Goal: Task Accomplishment & Management: Manage account settings

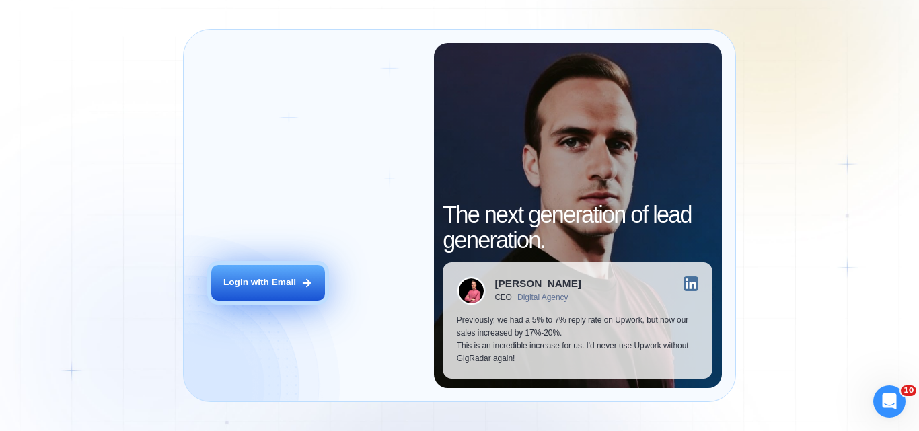
click at [265, 268] on button "Login with Email" at bounding box center [268, 283] width 114 height 36
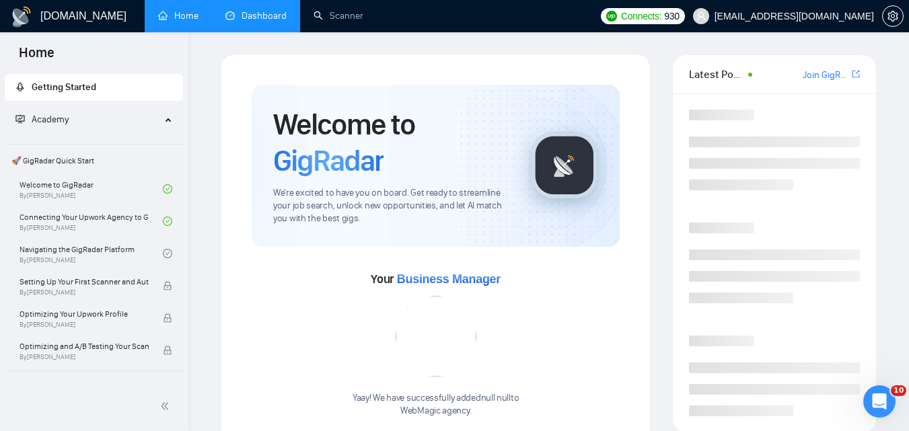
click at [244, 12] on link "Dashboard" at bounding box center [255, 15] width 61 height 11
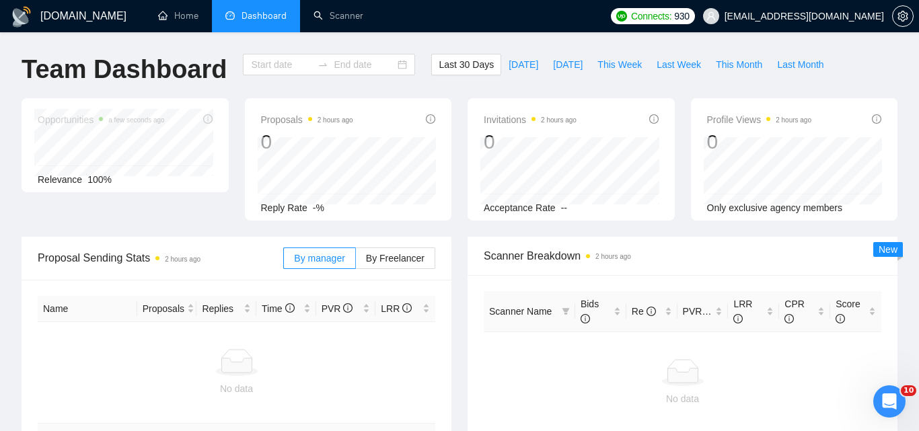
type input "[DATE]"
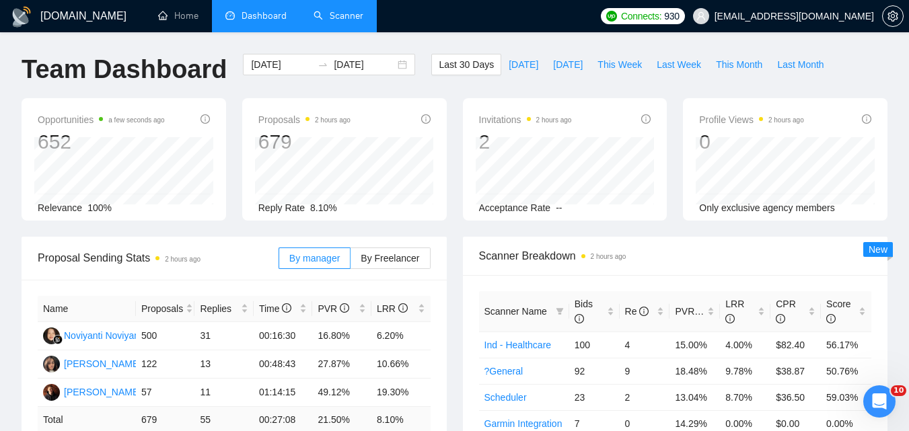
click at [322, 17] on link "Scanner" at bounding box center [339, 15] width 50 height 11
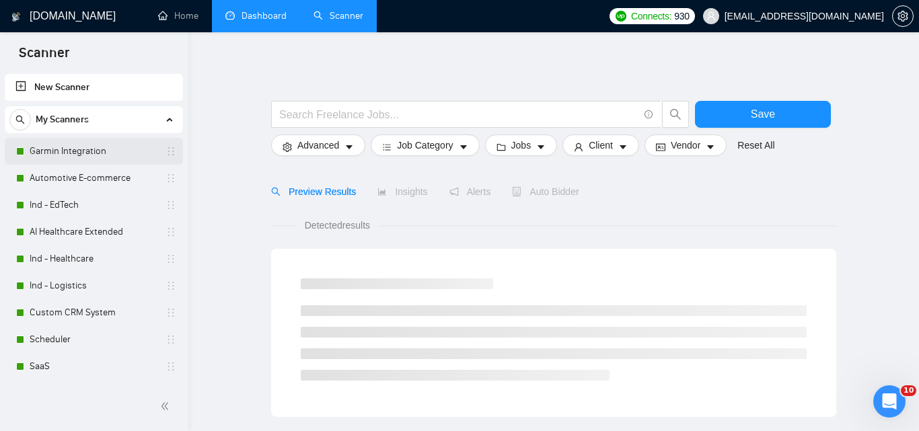
click at [80, 148] on link "Garmin Integration" at bounding box center [94, 151] width 128 height 27
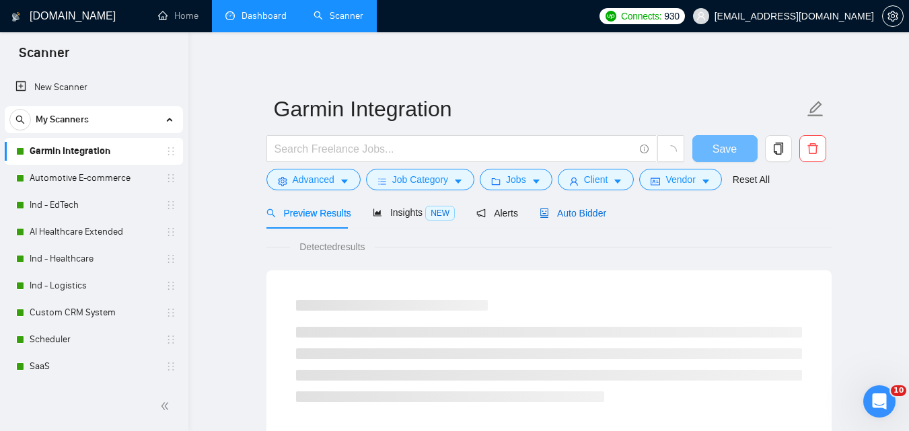
click at [582, 217] on span "Auto Bidder" at bounding box center [573, 213] width 67 height 11
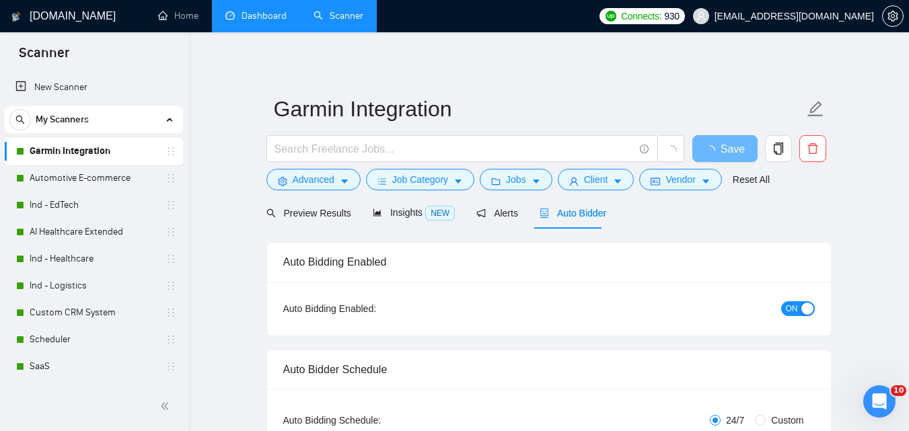
click at [795, 305] on span "ON" at bounding box center [792, 308] width 12 height 15
click at [719, 150] on span "Save" at bounding box center [725, 149] width 24 height 17
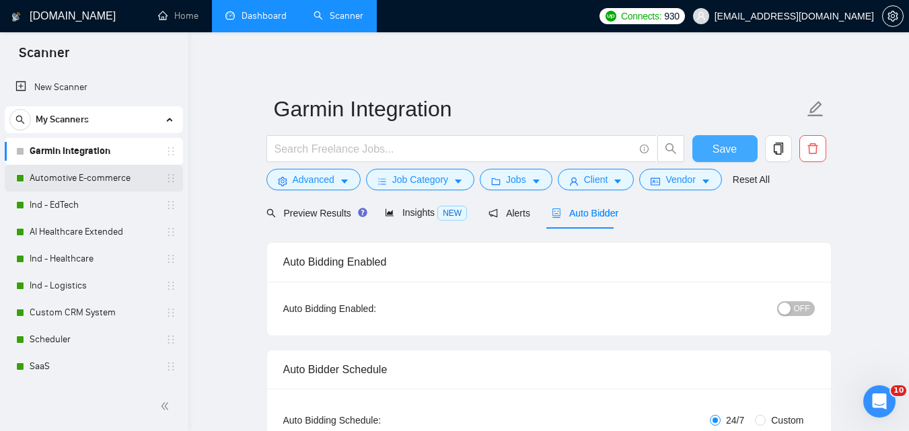
click at [83, 188] on link "Automotive E-commerce" at bounding box center [94, 178] width 128 height 27
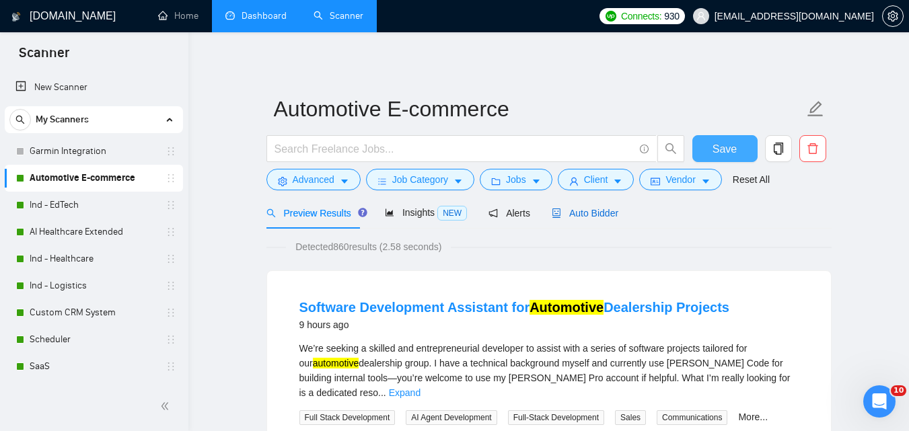
click at [565, 219] on div "Auto Bidder" at bounding box center [585, 213] width 67 height 15
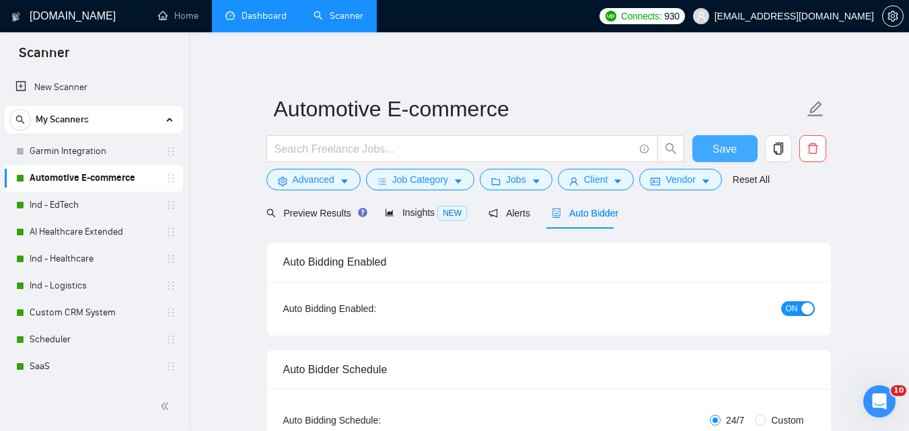
checkbox input "true"
click at [798, 309] on button "ON" at bounding box center [798, 308] width 34 height 15
click at [725, 143] on span "Save" at bounding box center [725, 149] width 24 height 17
checkbox input "true"
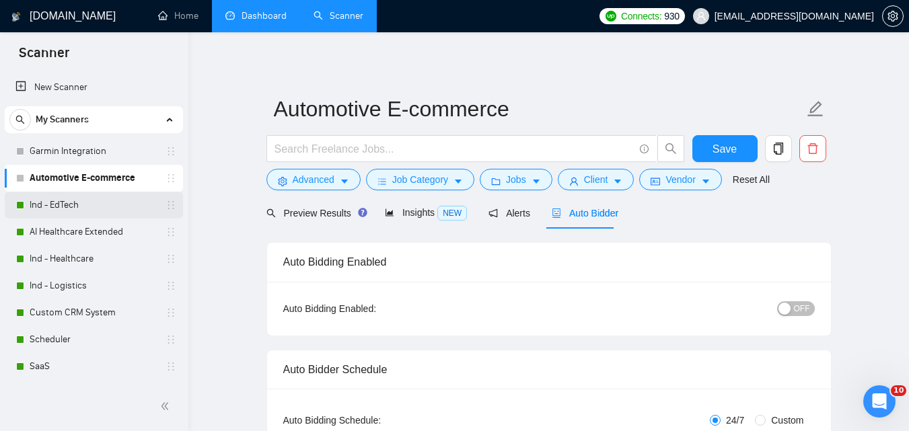
click at [64, 205] on link "Ind - EdTech" at bounding box center [94, 205] width 128 height 27
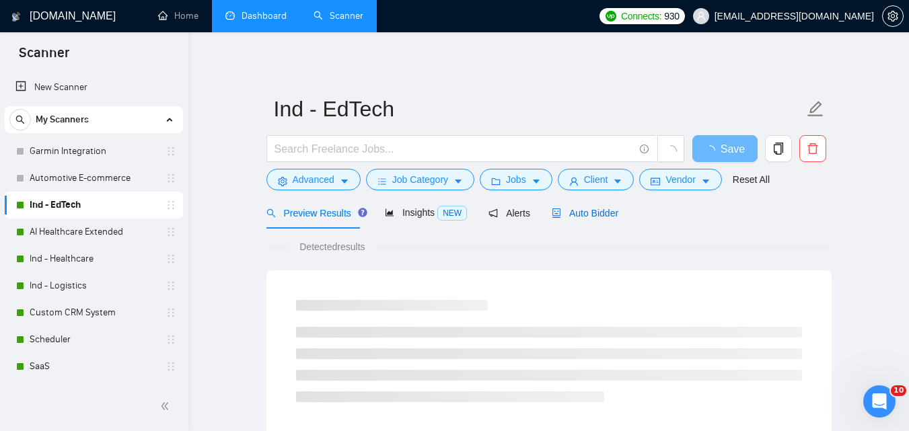
click at [597, 217] on span "Auto Bidder" at bounding box center [585, 213] width 67 height 11
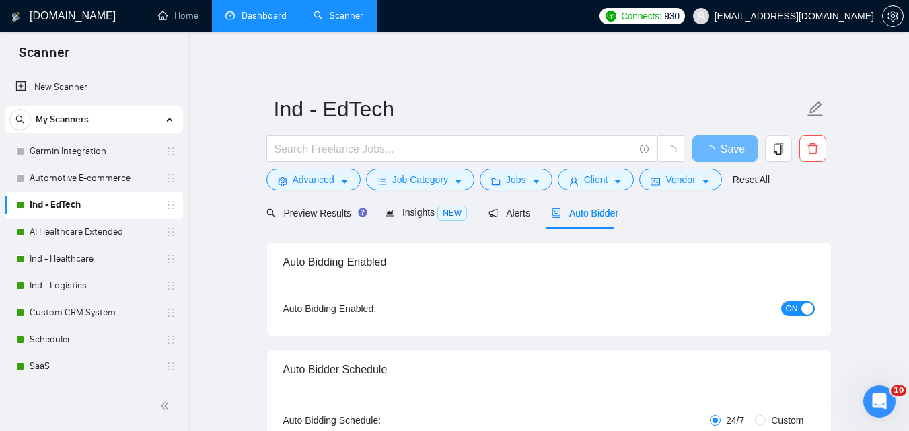
checkbox input "true"
click at [795, 307] on span "ON" at bounding box center [792, 308] width 12 height 15
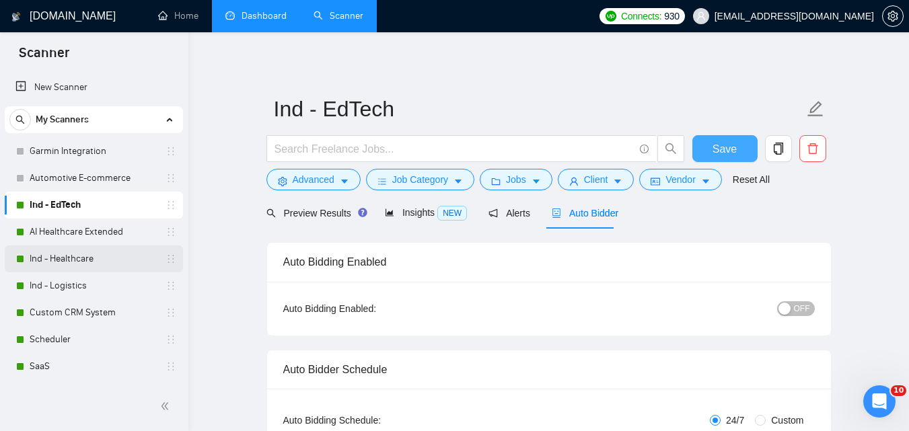
drag, startPoint x: 708, startPoint y: 147, endPoint x: 100, endPoint y: 247, distance: 615.8
click at [708, 147] on button "Save" at bounding box center [724, 148] width 65 height 27
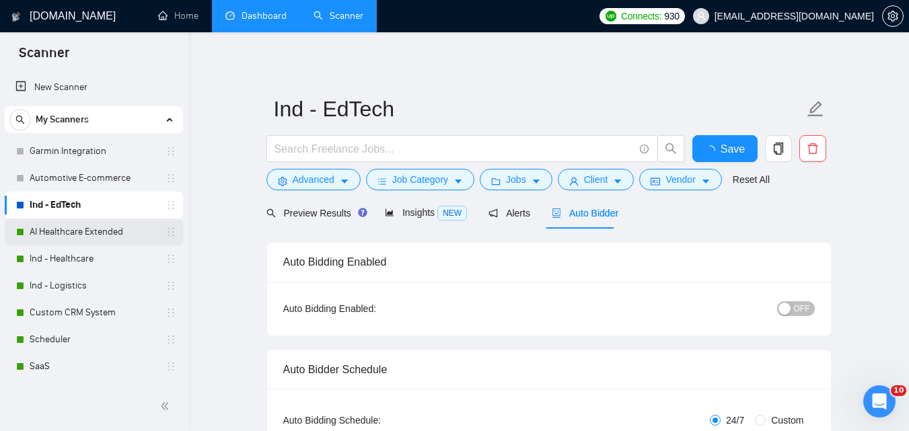
click at [63, 222] on link "AI Healthcare Extended" at bounding box center [94, 232] width 128 height 27
checkbox input "true"
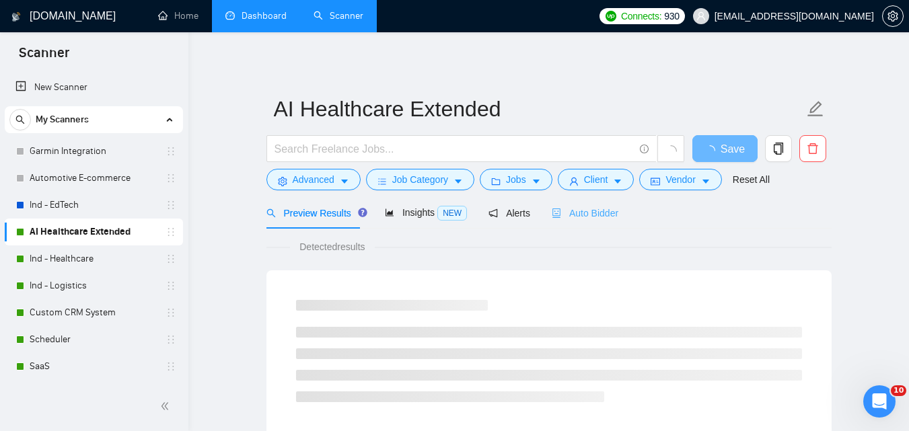
click at [591, 202] on div "Auto Bidder" at bounding box center [585, 213] width 67 height 32
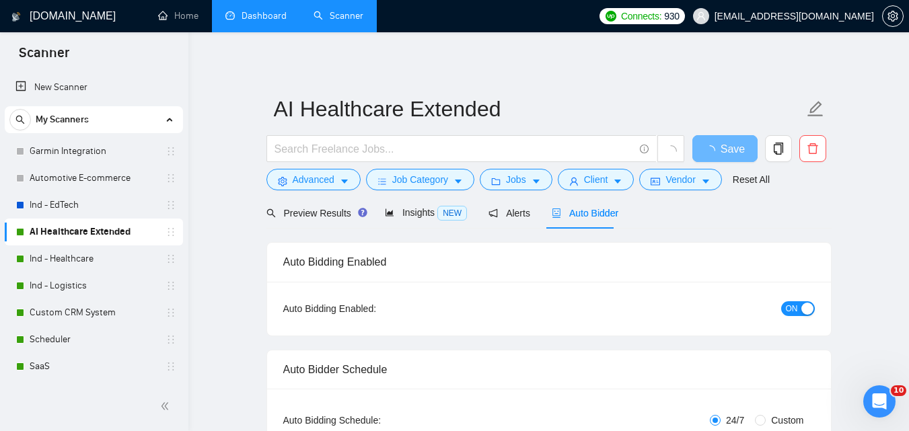
click at [797, 311] on span "ON" at bounding box center [792, 308] width 12 height 15
click at [738, 144] on span "Save" at bounding box center [733, 149] width 24 height 17
click at [738, 144] on button "Save" at bounding box center [724, 148] width 65 height 27
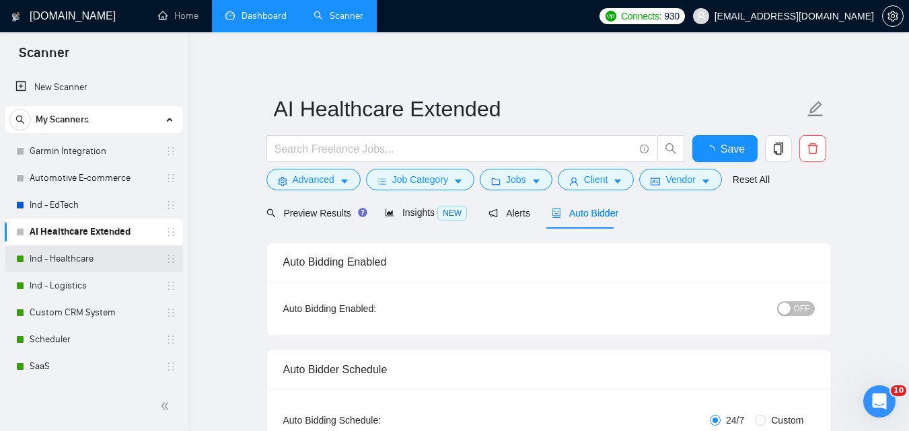
click at [73, 260] on link "Ind - Healthcare" at bounding box center [94, 259] width 128 height 27
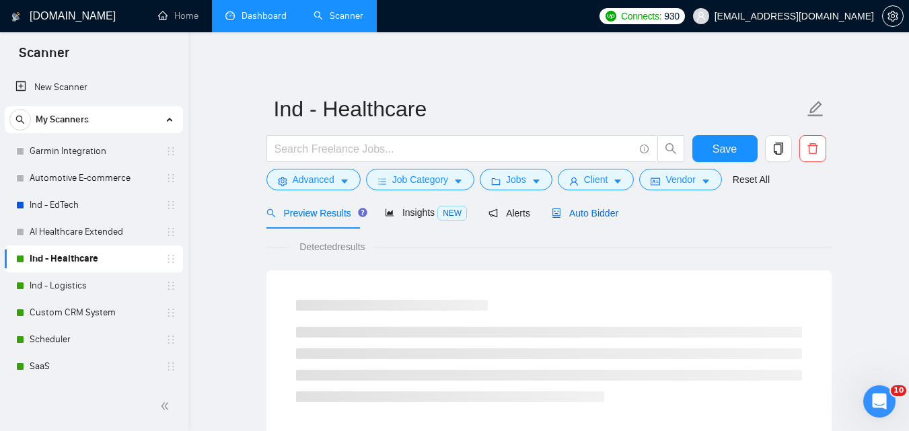
click at [583, 206] on div "Auto Bidder" at bounding box center [585, 213] width 67 height 15
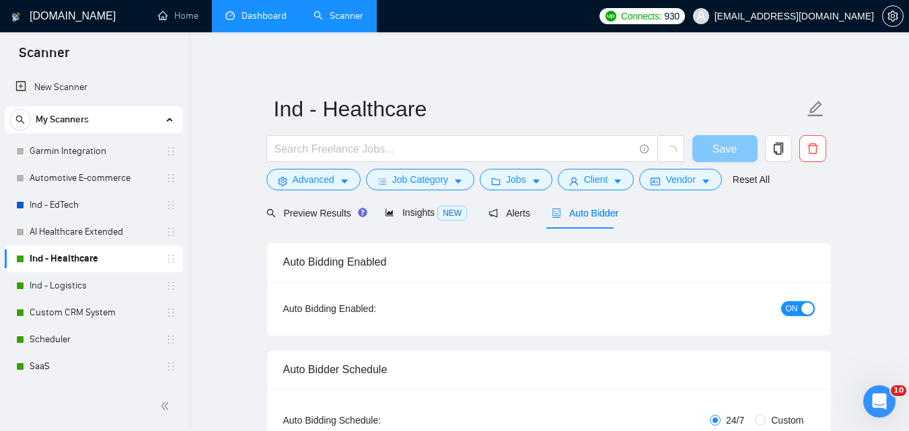
click at [796, 307] on span "ON" at bounding box center [792, 308] width 12 height 15
checkbox input "true"
click at [715, 144] on span "Save" at bounding box center [725, 149] width 24 height 17
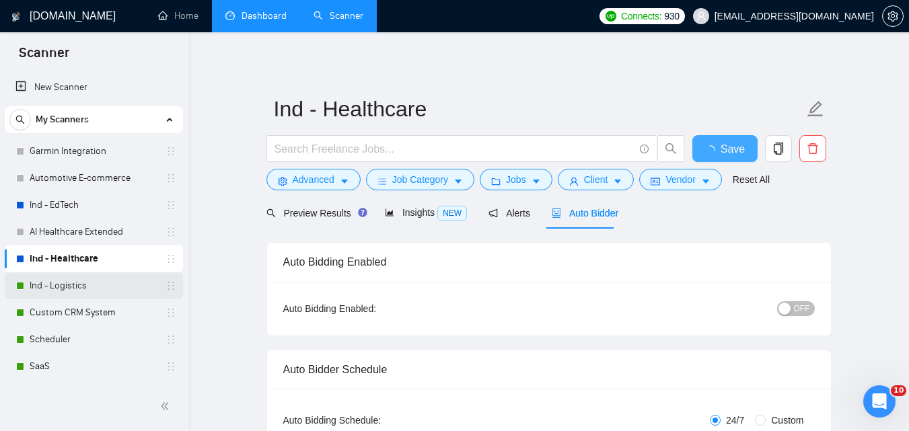
checkbox input "true"
click at [103, 274] on link "Ind - Logistics" at bounding box center [94, 285] width 128 height 27
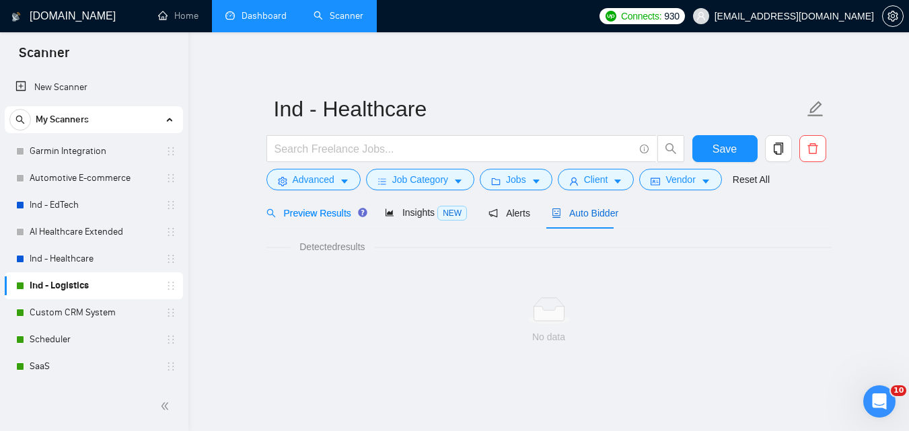
click at [564, 210] on span "Auto Bidder" at bounding box center [585, 213] width 67 height 11
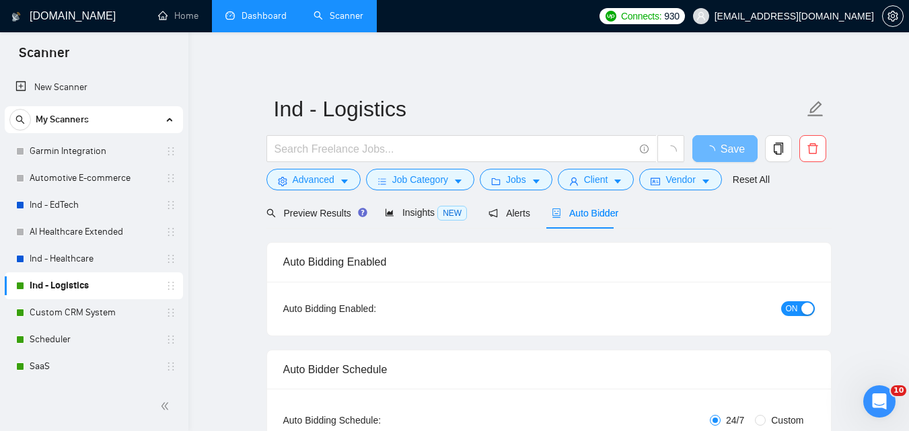
click at [808, 310] on div "button" at bounding box center [807, 309] width 12 height 12
checkbox input "true"
click at [721, 143] on span "Save" at bounding box center [725, 149] width 24 height 17
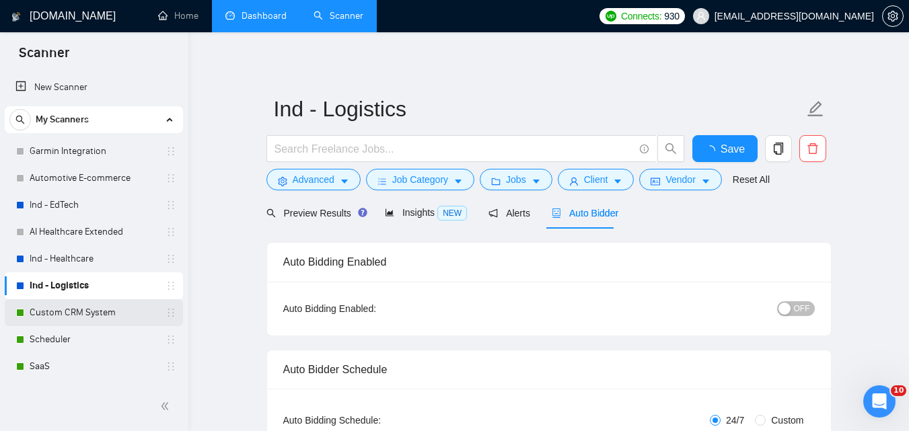
click at [61, 310] on link "Custom CRM System" at bounding box center [94, 312] width 128 height 27
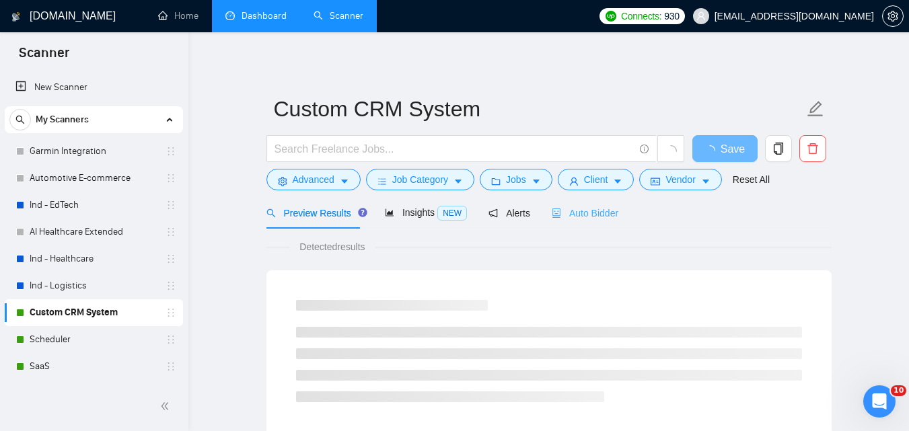
click at [567, 205] on div "Auto Bidder" at bounding box center [585, 213] width 67 height 32
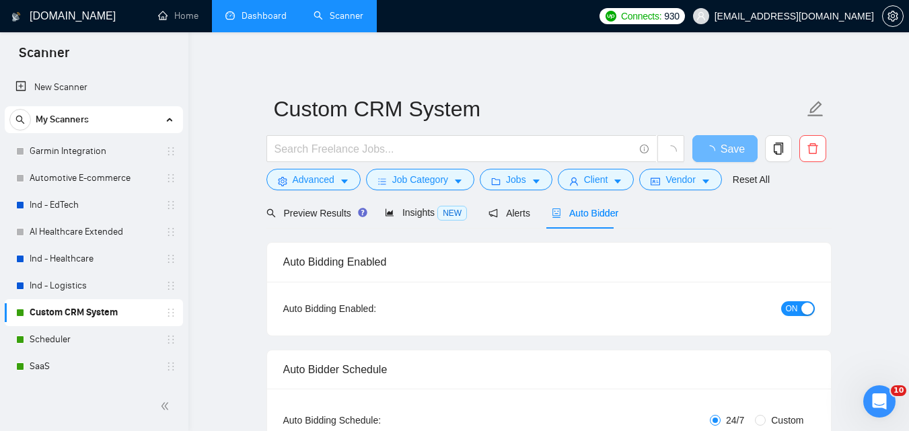
checkbox input "true"
click at [793, 303] on span "ON" at bounding box center [792, 308] width 12 height 15
click at [710, 153] on button "Save" at bounding box center [724, 148] width 65 height 27
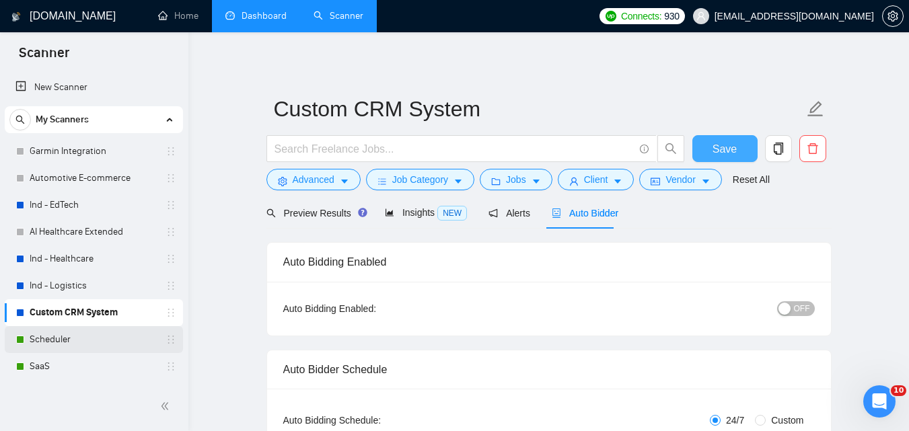
checkbox input "true"
click at [39, 348] on link "Scheduler" at bounding box center [94, 339] width 128 height 27
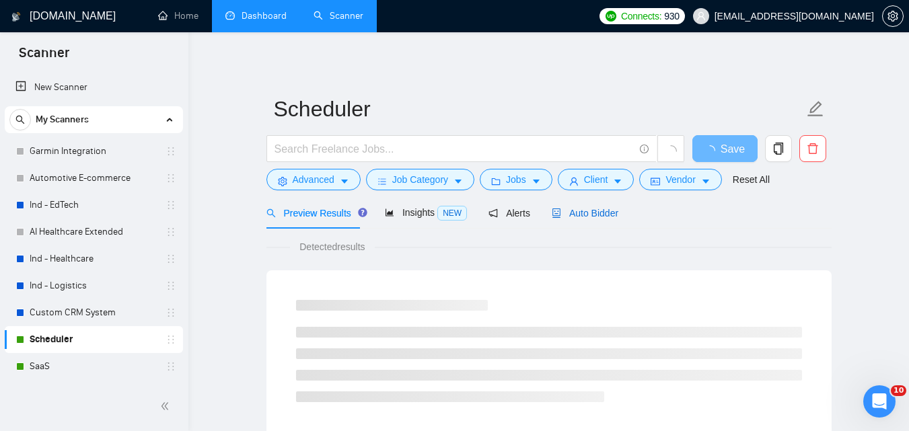
click at [589, 209] on span "Auto Bidder" at bounding box center [585, 213] width 67 height 11
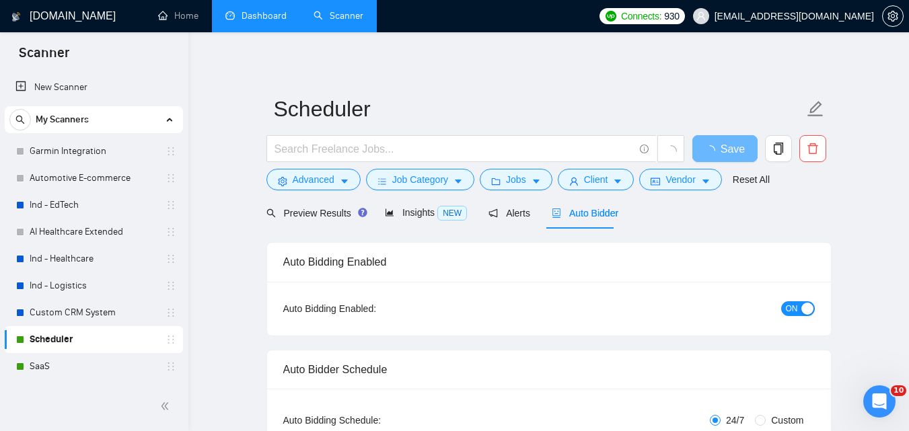
click at [778, 301] on div "ON" at bounding box center [725, 308] width 177 height 15
click at [805, 308] on div "button" at bounding box center [807, 309] width 12 height 12
click at [734, 147] on span "Save" at bounding box center [725, 149] width 24 height 17
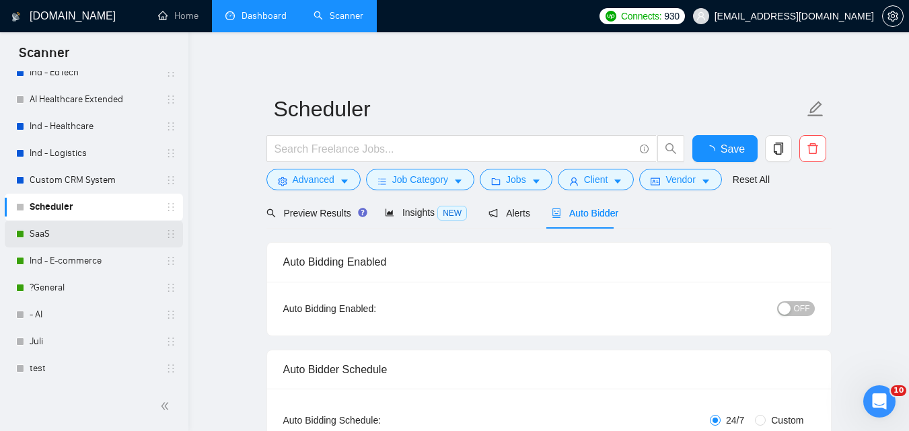
click at [61, 233] on link "SaaS" at bounding box center [94, 234] width 128 height 27
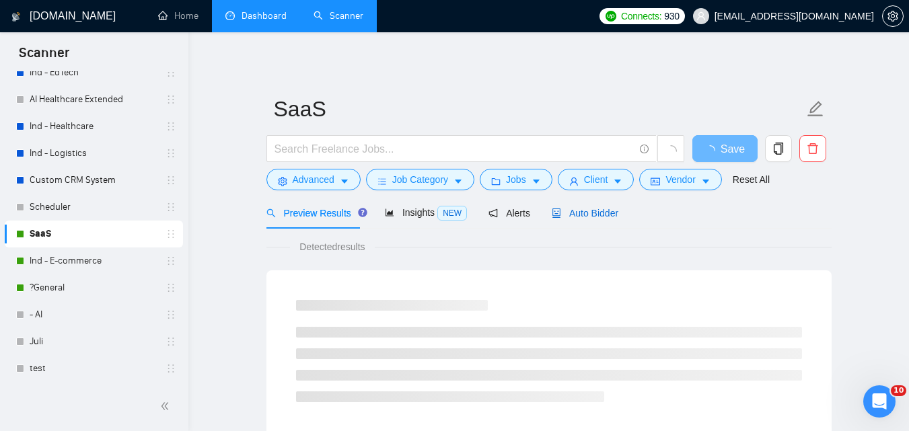
click at [583, 215] on span "Auto Bidder" at bounding box center [585, 213] width 67 height 11
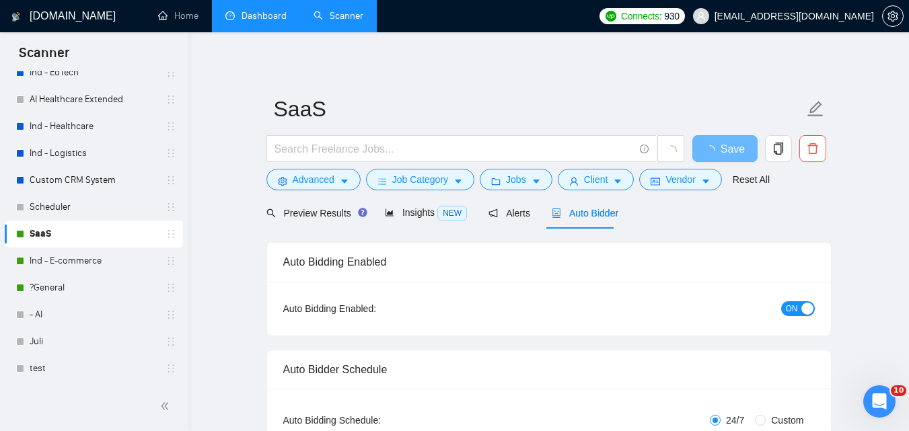
click at [796, 304] on span "ON" at bounding box center [792, 308] width 12 height 15
click at [733, 143] on span "Save" at bounding box center [733, 149] width 24 height 17
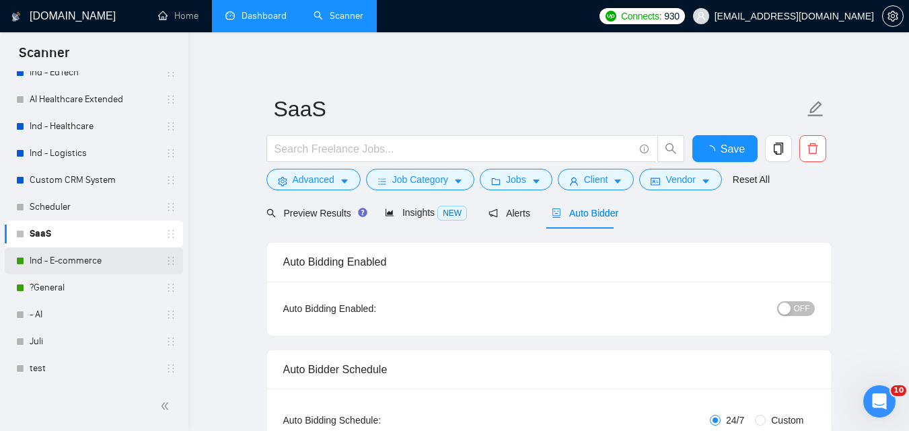
click at [78, 258] on link "Ind - E-commerce" at bounding box center [94, 261] width 128 height 27
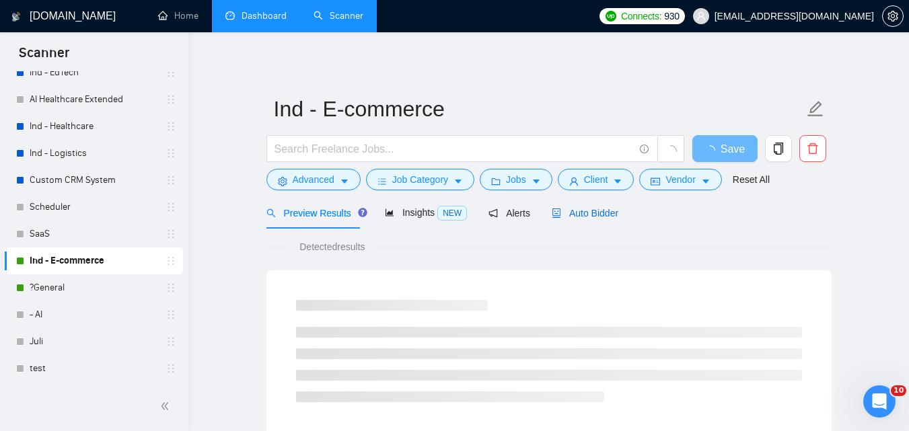
click at [575, 210] on span "Auto Bidder" at bounding box center [585, 213] width 67 height 11
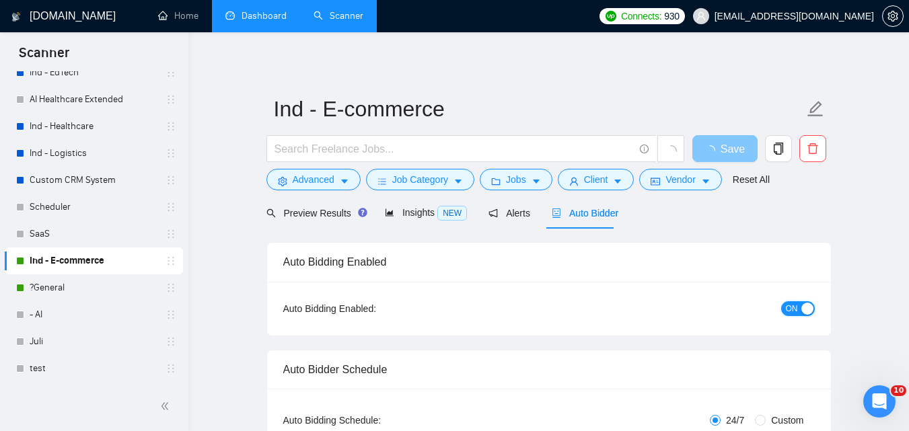
click at [796, 306] on span "ON" at bounding box center [792, 308] width 12 height 15
checkbox input "true"
click at [712, 145] on button "Save" at bounding box center [724, 148] width 65 height 27
click at [42, 287] on link "?General" at bounding box center [94, 288] width 128 height 27
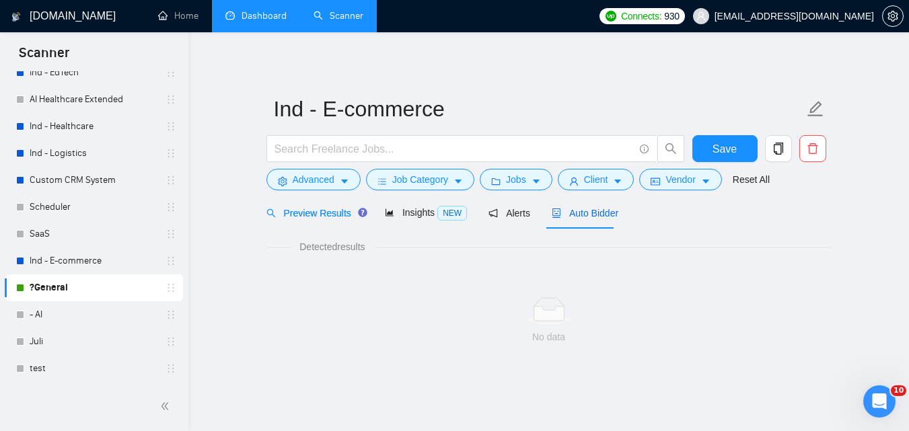
click at [567, 211] on span "Auto Bidder" at bounding box center [585, 213] width 67 height 11
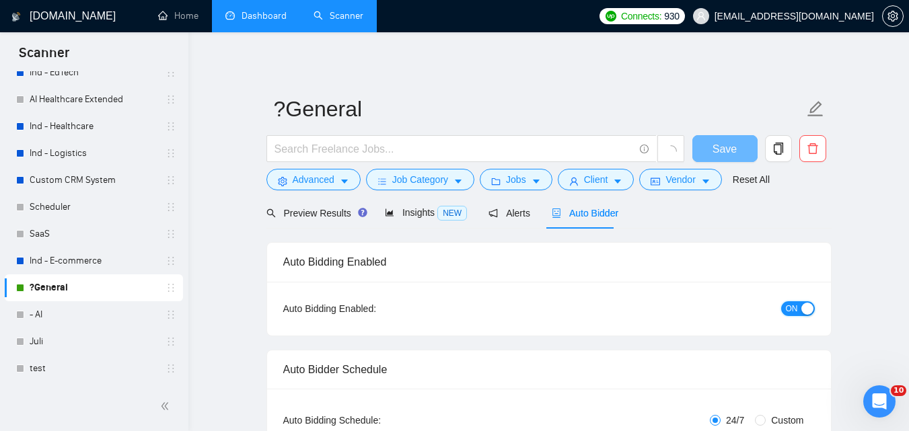
click at [799, 307] on button "ON" at bounding box center [798, 308] width 34 height 15
checkbox input "true"
click at [724, 142] on span "Save" at bounding box center [725, 149] width 24 height 17
click at [262, 21] on link "Dashboard" at bounding box center [255, 15] width 61 height 11
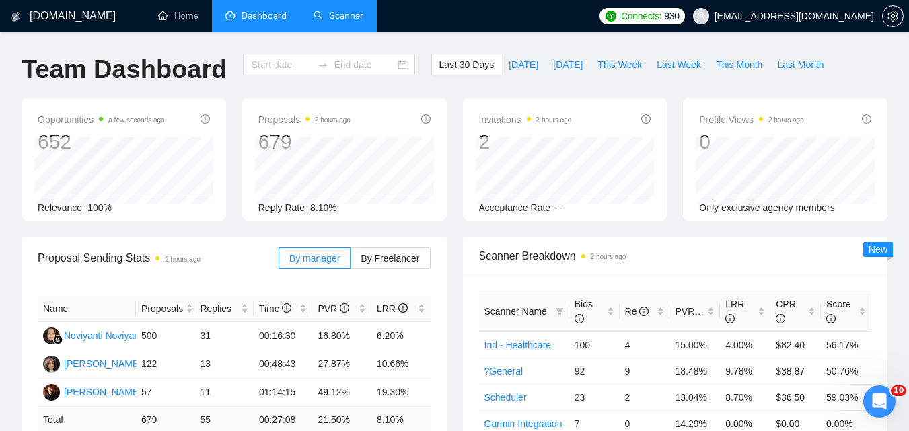
type input "[DATE]"
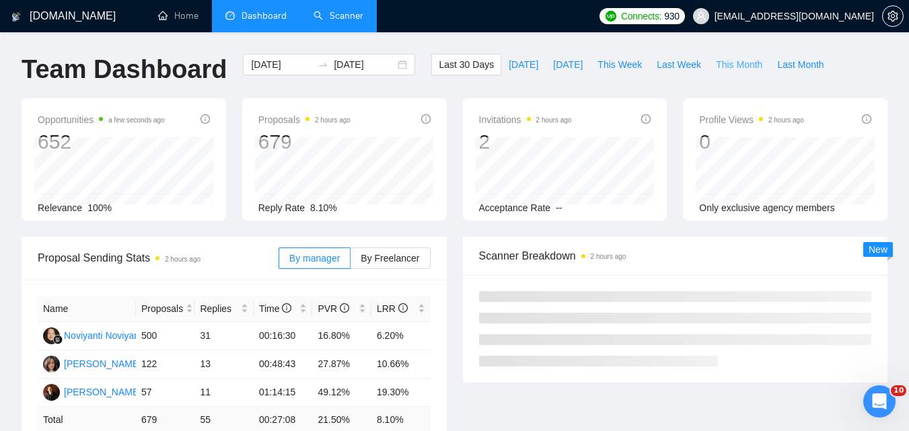
click at [717, 59] on span "This Month" at bounding box center [739, 64] width 46 height 15
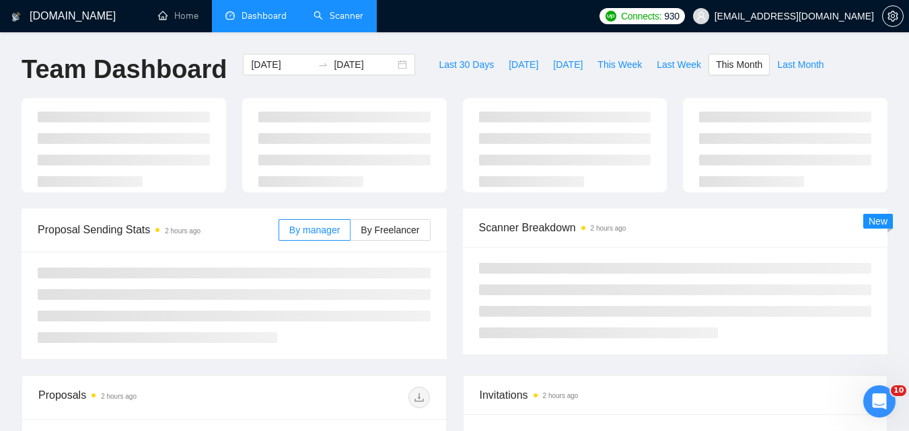
type input "[DATE]"
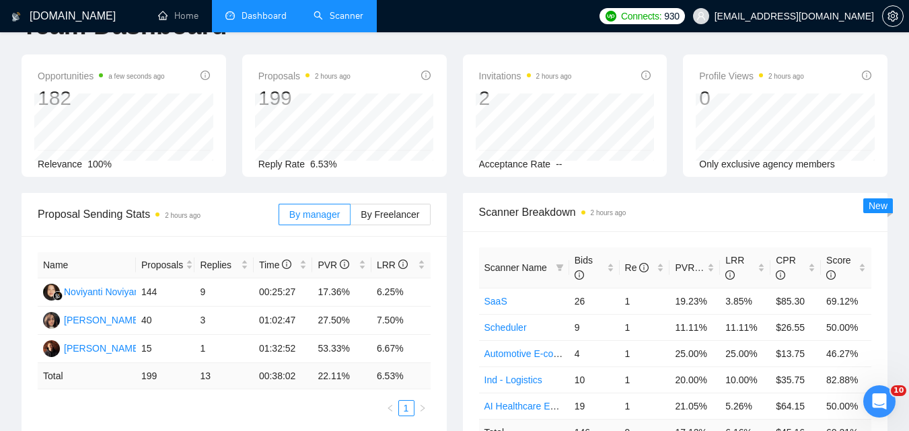
scroll to position [67, 0]
